Goal: Information Seeking & Learning: Check status

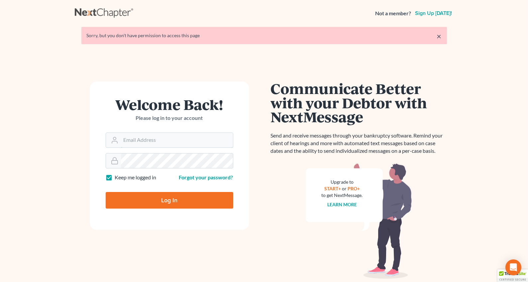
type input "shanehiatt@farthing.legal"
click at [139, 197] on input "Log In" at bounding box center [170, 200] width 128 height 17
type input "Thinking..."
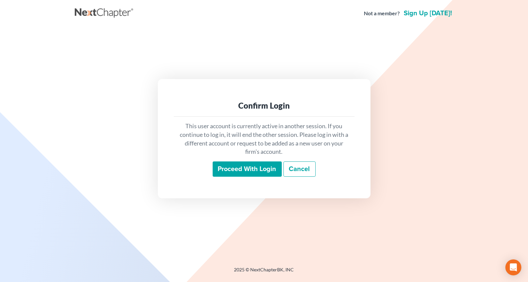
click at [239, 168] on input "Proceed with login" at bounding box center [247, 168] width 69 height 15
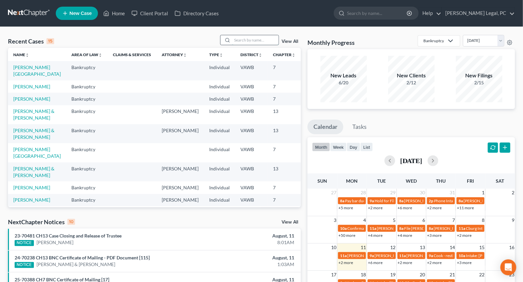
click at [260, 40] on input "search" at bounding box center [255, 40] width 46 height 10
type input "[PERSON_NAME]"
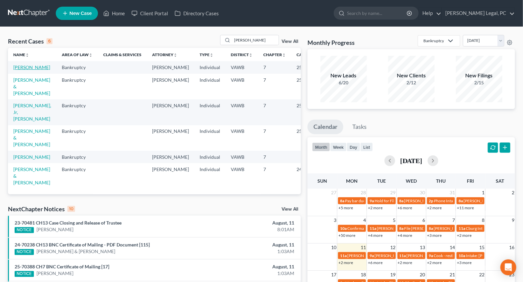
click at [22, 68] on link "[PERSON_NAME]" at bounding box center [31, 67] width 37 height 6
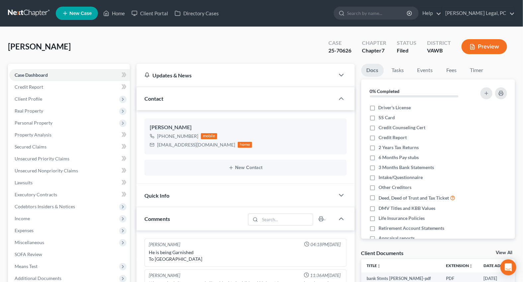
scroll to position [176, 0]
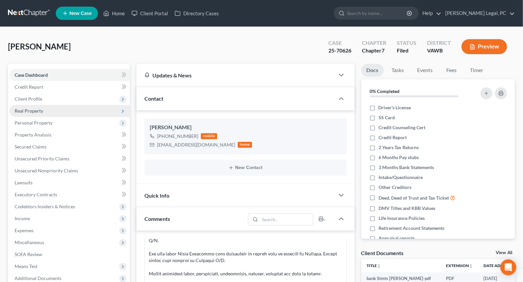
click at [33, 109] on span "Real Property" at bounding box center [29, 111] width 29 height 6
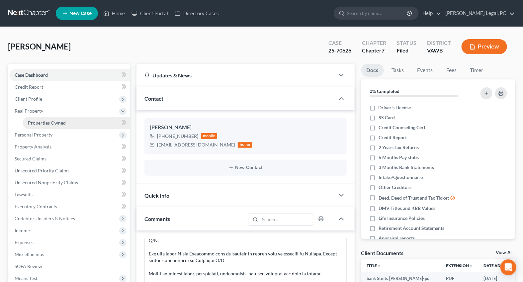
click at [44, 124] on span "Properties Owned" at bounding box center [47, 123] width 38 height 6
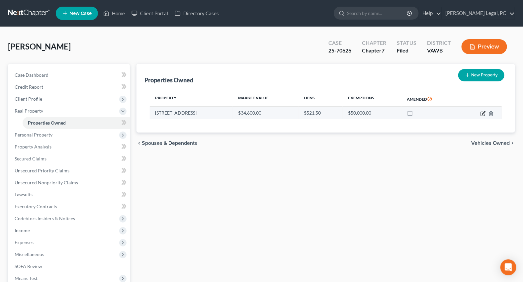
click at [483, 114] on icon "button" at bounding box center [483, 113] width 5 height 5
select select "48"
select select "3"
select select "7"
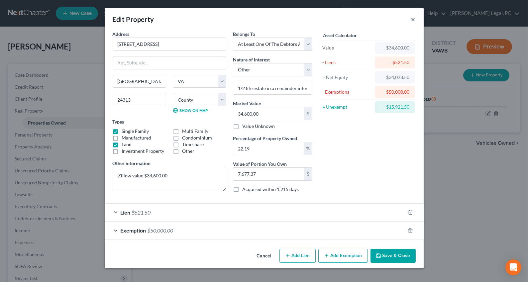
click at [413, 20] on button "×" at bounding box center [413, 19] width 5 height 8
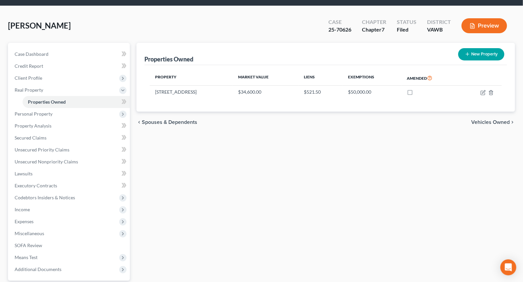
scroll to position [82, 0]
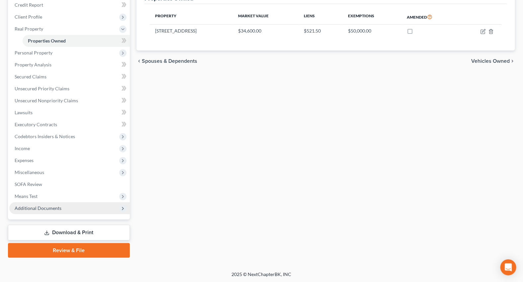
click at [40, 209] on span "Additional Documents" at bounding box center [38, 208] width 47 height 6
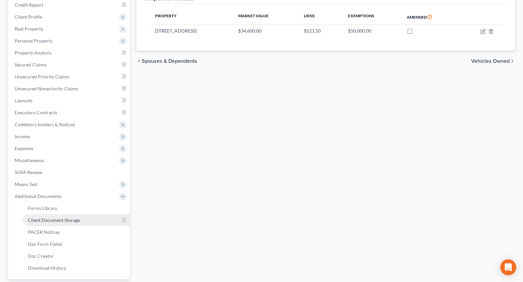
click at [45, 222] on link "Client Document Storage" at bounding box center [76, 220] width 107 height 12
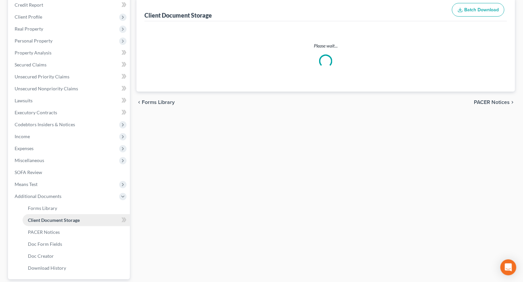
scroll to position [24, 0]
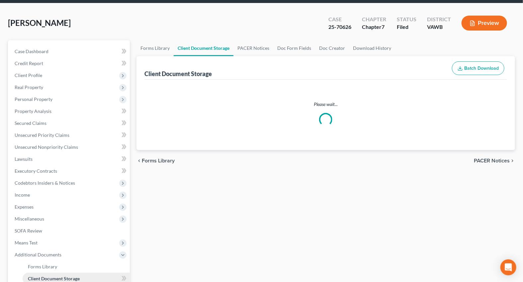
select select "0"
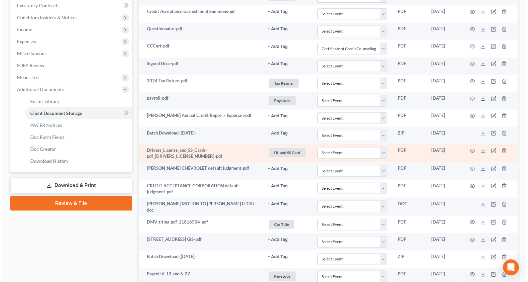
scroll to position [229, 0]
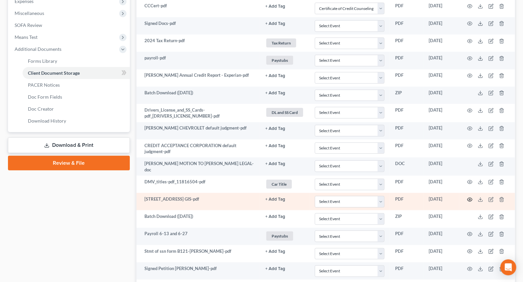
click at [469, 198] on icon "button" at bounding box center [470, 200] width 5 height 4
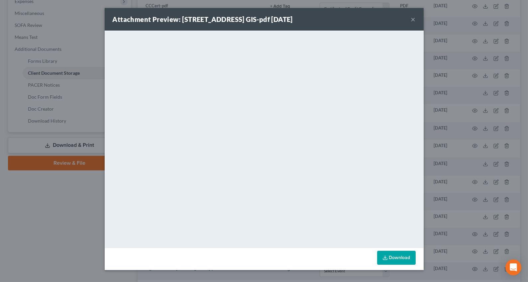
click at [413, 19] on button "×" at bounding box center [413, 19] width 5 height 8
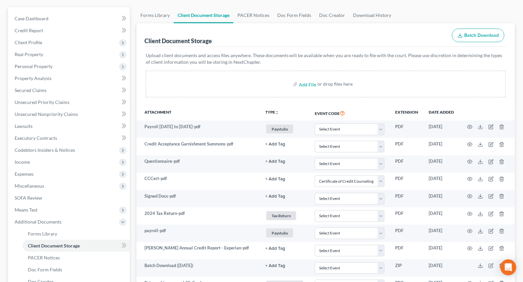
scroll to position [0, 0]
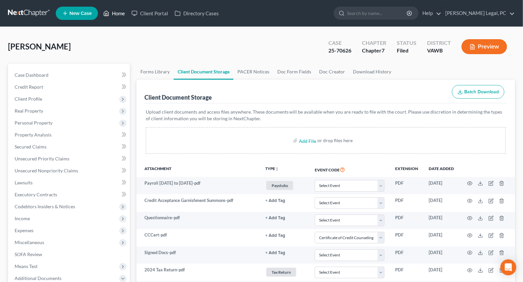
click at [114, 9] on link "Home" at bounding box center [114, 13] width 28 height 12
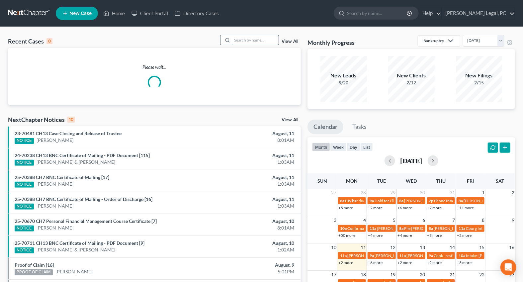
click at [246, 39] on input "search" at bounding box center [255, 40] width 46 height 10
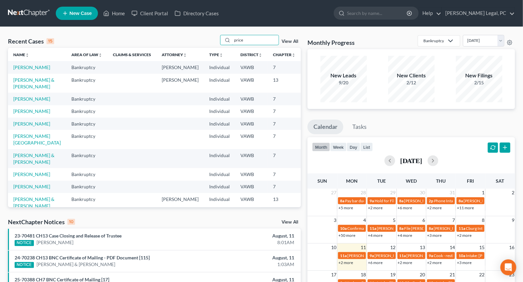
type input "price"
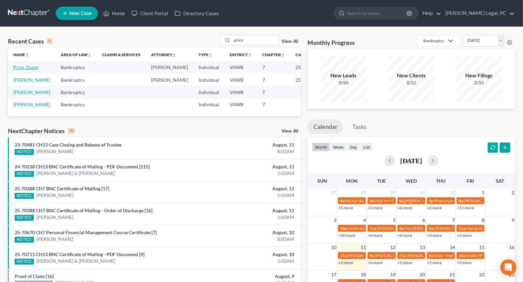
click at [20, 66] on link "Price, Dusty" at bounding box center [25, 67] width 25 height 6
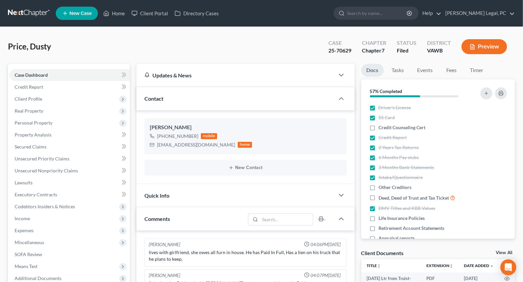
scroll to position [290, 0]
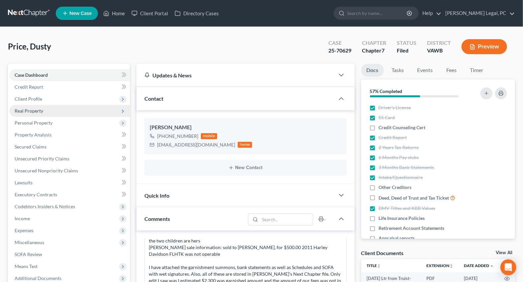
click at [30, 113] on span "Real Property" at bounding box center [69, 111] width 121 height 12
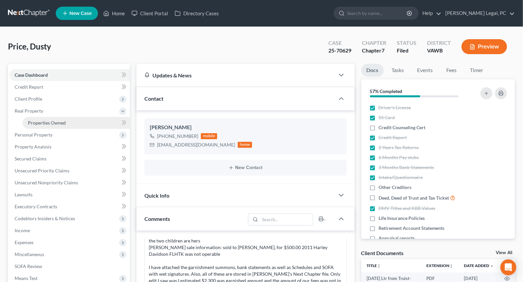
click at [32, 120] on span "Properties Owned" at bounding box center [47, 123] width 38 height 6
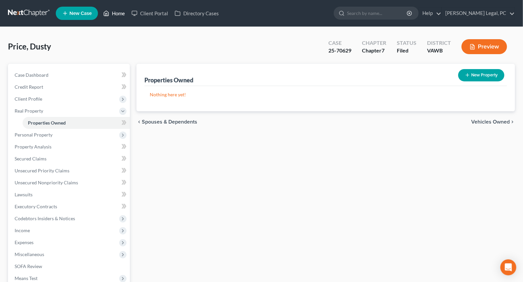
click at [114, 15] on link "Home" at bounding box center [114, 13] width 28 height 12
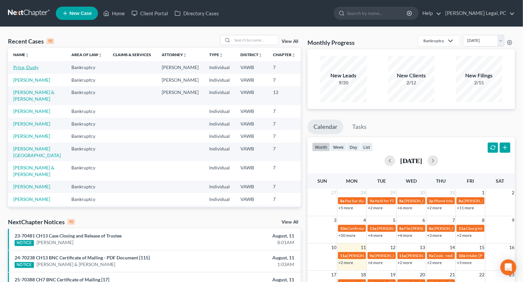
click at [23, 66] on link "Price, Dusty" at bounding box center [25, 67] width 25 height 6
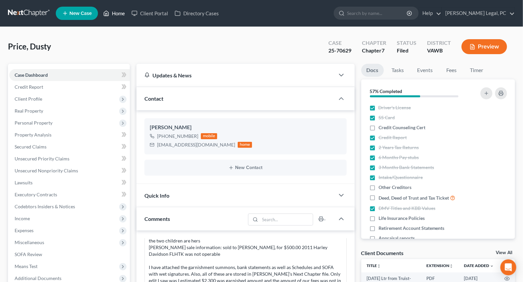
click at [124, 15] on link "Home" at bounding box center [114, 13] width 28 height 12
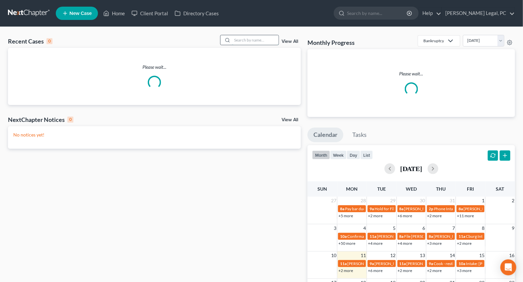
click at [244, 44] on input "search" at bounding box center [255, 40] width 46 height 10
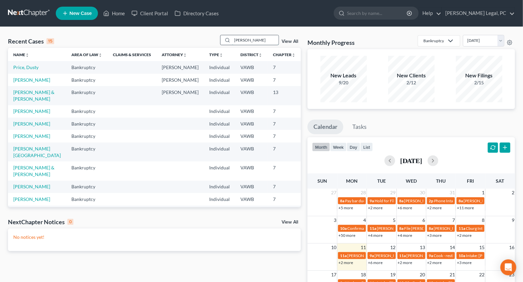
type input "[PERSON_NAME]"
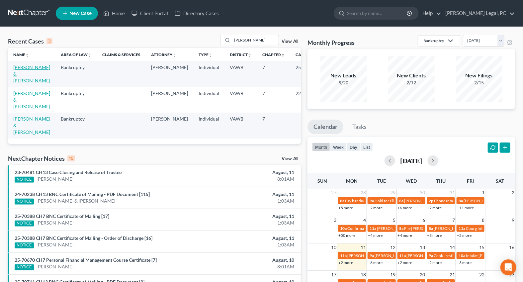
click at [22, 78] on link "[PERSON_NAME] & [PERSON_NAME]" at bounding box center [31, 73] width 37 height 19
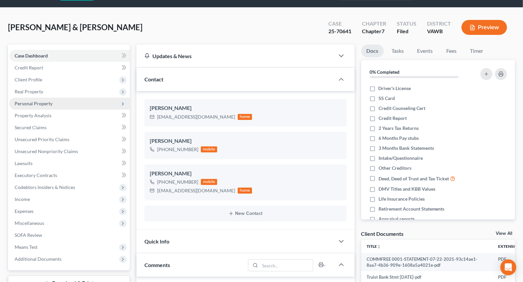
scroll to position [60, 0]
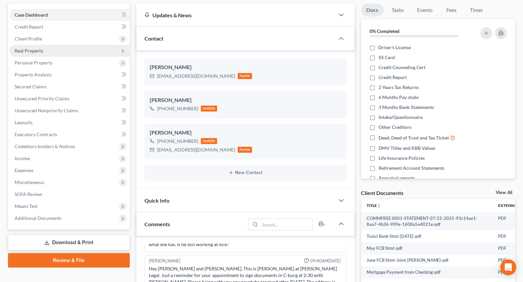
click at [26, 51] on span "Real Property" at bounding box center [29, 51] width 29 height 6
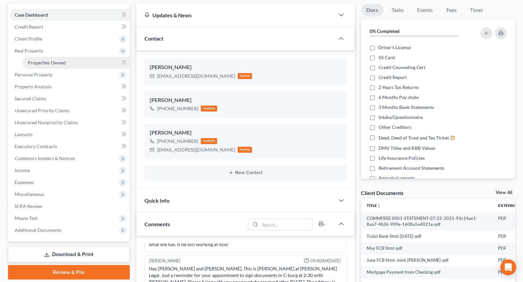
click at [30, 59] on link "Properties Owned" at bounding box center [76, 63] width 107 height 12
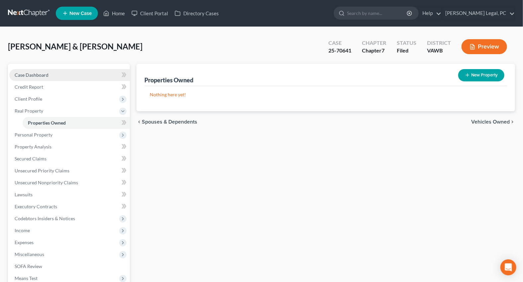
click at [27, 75] on span "Case Dashboard" at bounding box center [32, 75] width 34 height 6
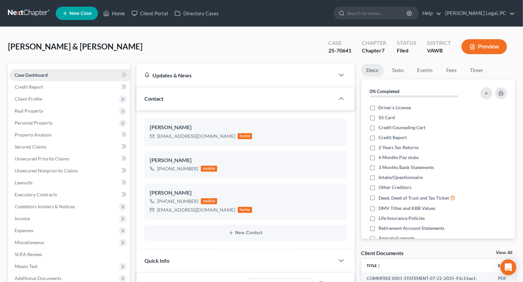
scroll to position [617, 0]
click at [112, 16] on link "Home" at bounding box center [114, 13] width 28 height 12
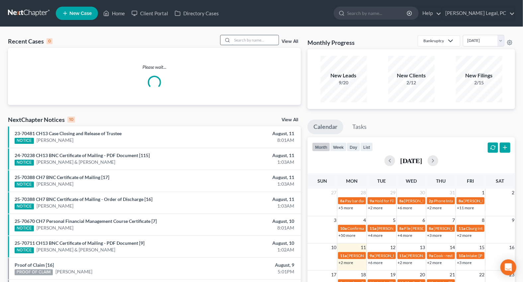
click at [256, 40] on input "search" at bounding box center [255, 40] width 46 height 10
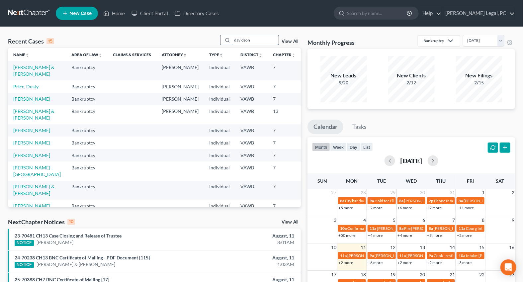
type input "davidson"
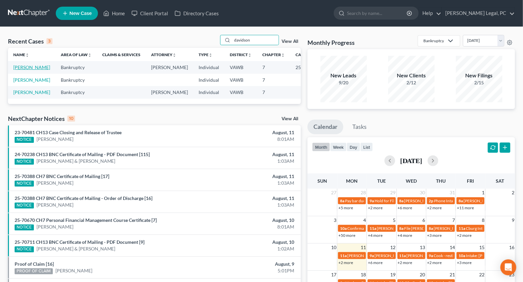
click at [25, 68] on link "[PERSON_NAME]" at bounding box center [31, 67] width 37 height 6
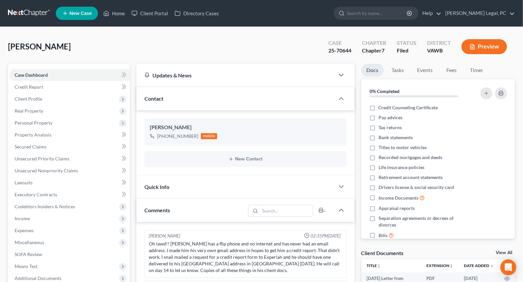
scroll to position [108, 0]
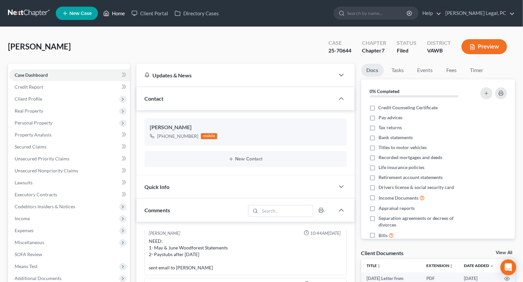
click at [126, 13] on link "Home" at bounding box center [114, 13] width 28 height 12
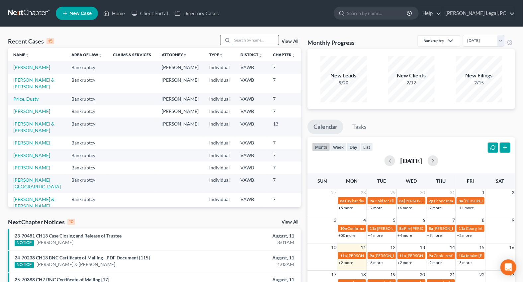
click at [241, 42] on input "search" at bounding box center [255, 40] width 46 height 10
type input "sheets"
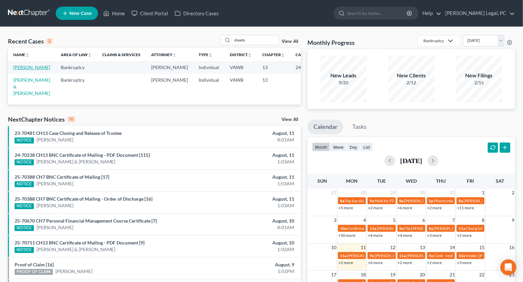
click at [28, 65] on link "[PERSON_NAME]" at bounding box center [31, 67] width 37 height 6
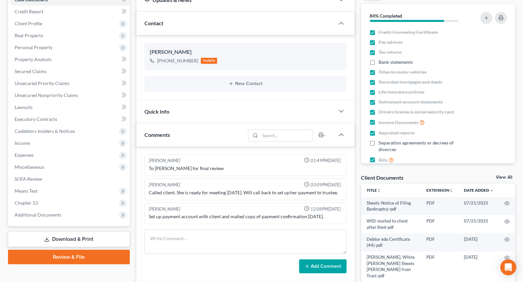
scroll to position [90, 0]
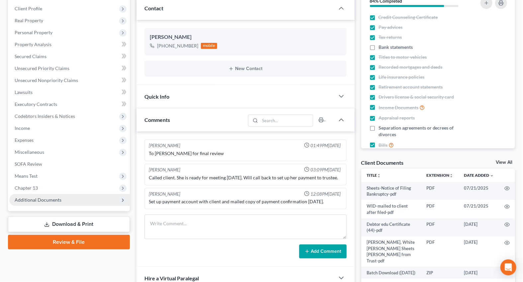
click at [45, 194] on span "Additional Documents" at bounding box center [69, 200] width 121 height 12
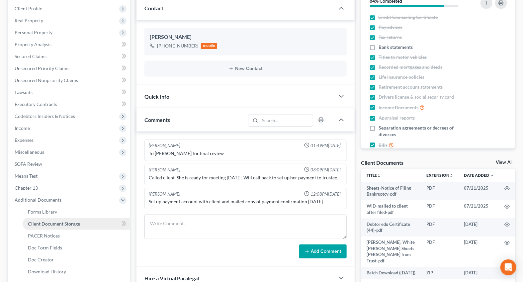
click at [48, 225] on span "Client Document Storage" at bounding box center [54, 224] width 52 height 6
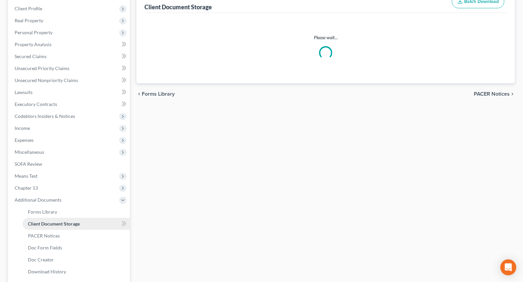
scroll to position [41, 0]
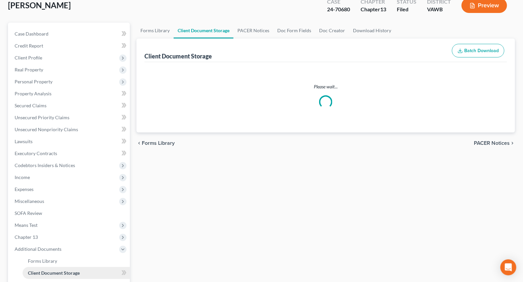
select select "0"
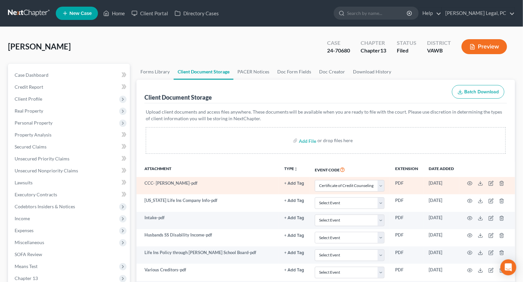
scroll to position [30, 0]
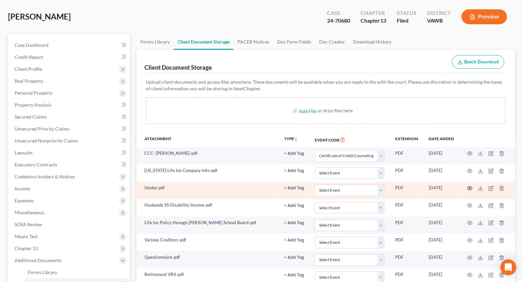
click at [469, 187] on icon "button" at bounding box center [469, 188] width 5 height 5
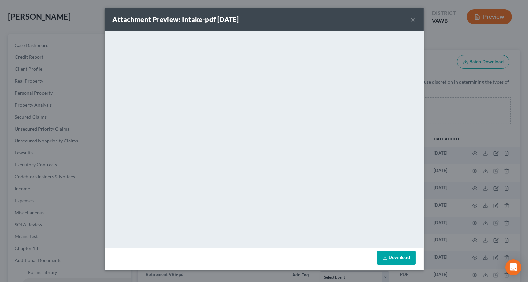
click at [415, 20] on div "Attachment Preview: Intake-pdf [DATE] ×" at bounding box center [264, 19] width 319 height 23
click at [412, 20] on button "×" at bounding box center [413, 19] width 5 height 8
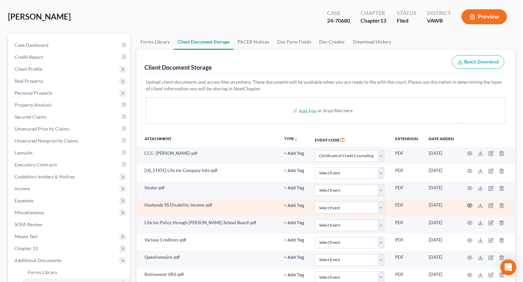
click at [469, 203] on icon "button" at bounding box center [469, 205] width 5 height 5
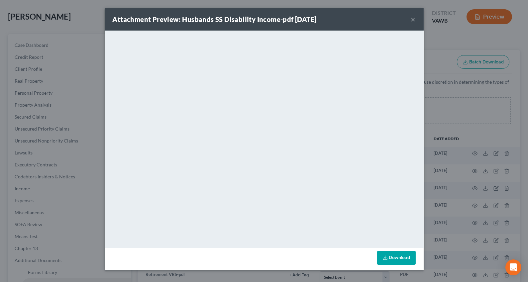
click at [412, 18] on button "×" at bounding box center [413, 19] width 5 height 8
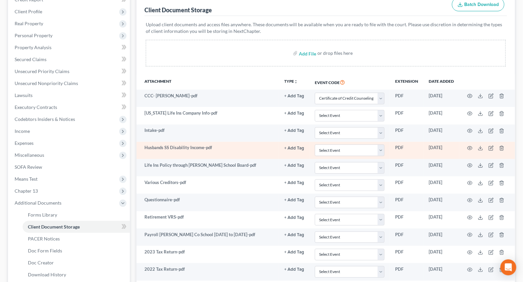
scroll to position [121, 0]
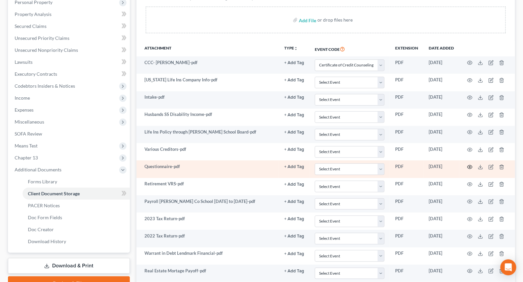
click at [471, 166] on icon "button" at bounding box center [469, 166] width 5 height 5
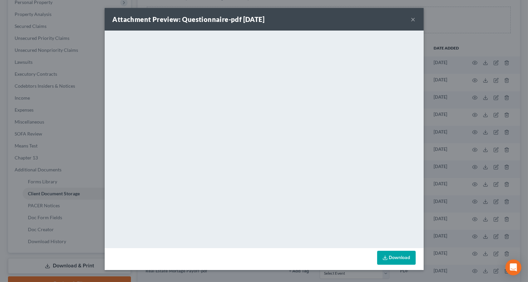
click at [412, 22] on button "×" at bounding box center [413, 19] width 5 height 8
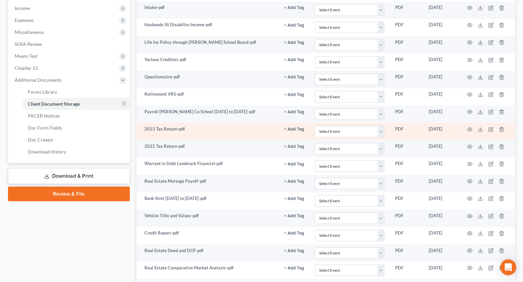
scroll to position [211, 0]
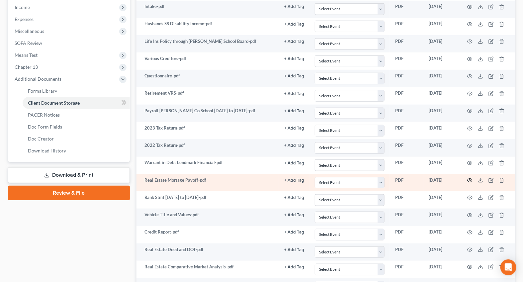
click at [471, 180] on icon "button" at bounding box center [469, 180] width 5 height 5
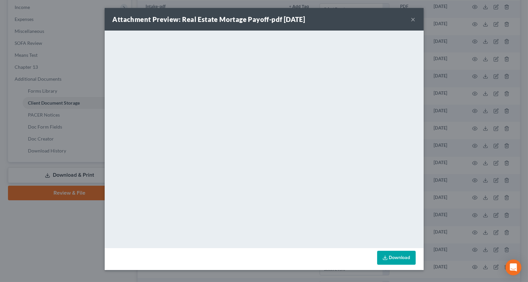
click at [451, 158] on div "Attachment Preview: Real Estate Mortage Payoff-pdf [DATE] × <object ng-attr-dat…" at bounding box center [264, 141] width 528 height 282
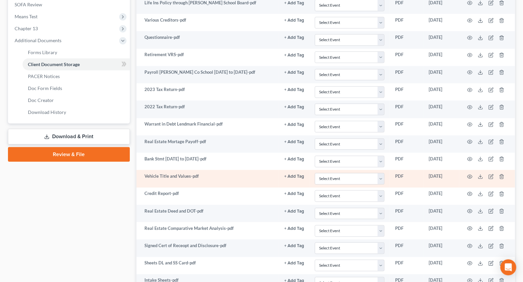
scroll to position [272, 0]
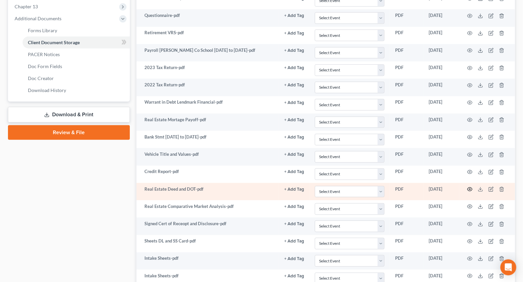
click at [471, 189] on icon "button" at bounding box center [470, 190] width 5 height 4
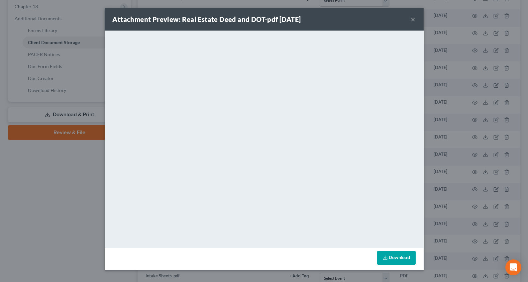
click at [452, 183] on div "Attachment Preview: Real Estate Deed and DOT-pdf [DATE] × <object ng-attr-data=…" at bounding box center [264, 141] width 528 height 282
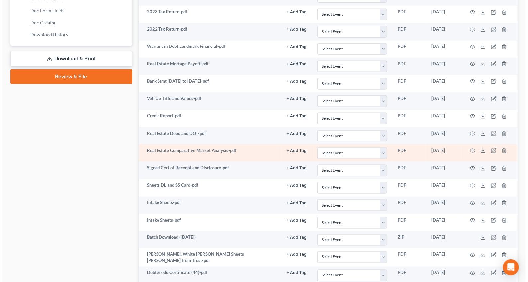
scroll to position [332, 0]
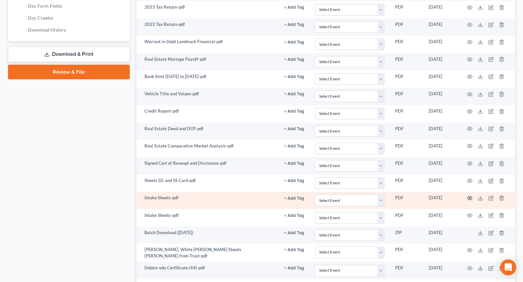
click at [472, 198] on icon "button" at bounding box center [470, 199] width 5 height 4
